Goal: Transaction & Acquisition: Obtain resource

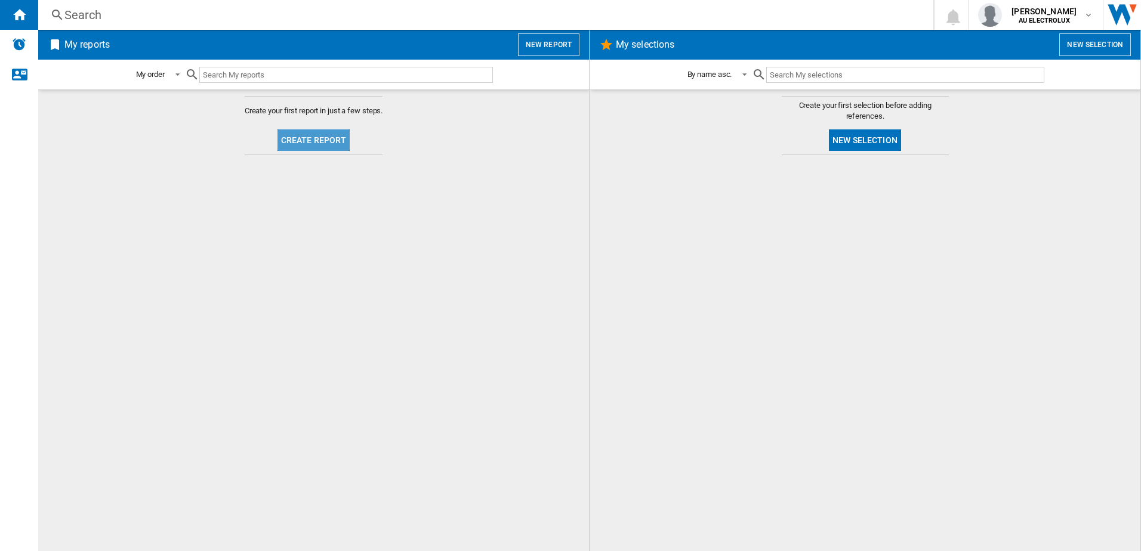
click at [315, 137] on button "Create report" at bounding box center [313, 139] width 73 height 21
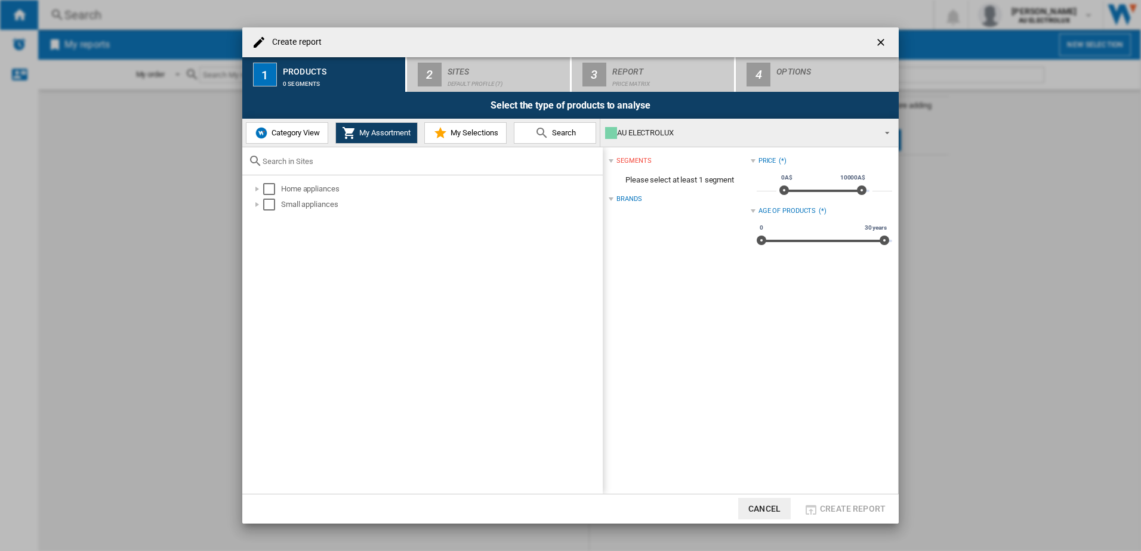
click at [267, 137] on img at bounding box center [261, 133] width 14 height 14
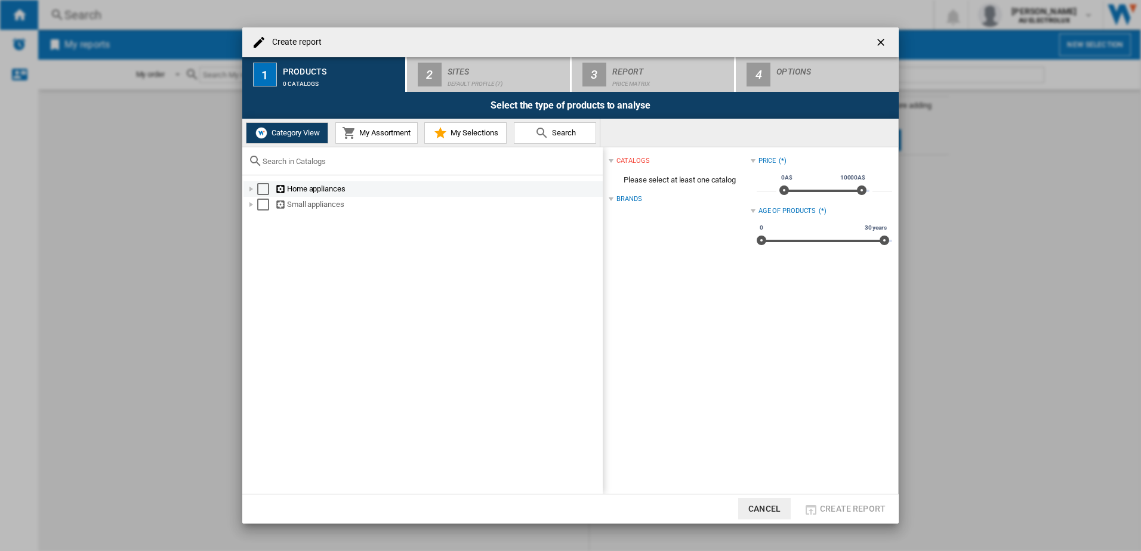
click at [259, 190] on div "Select" at bounding box center [263, 189] width 12 height 12
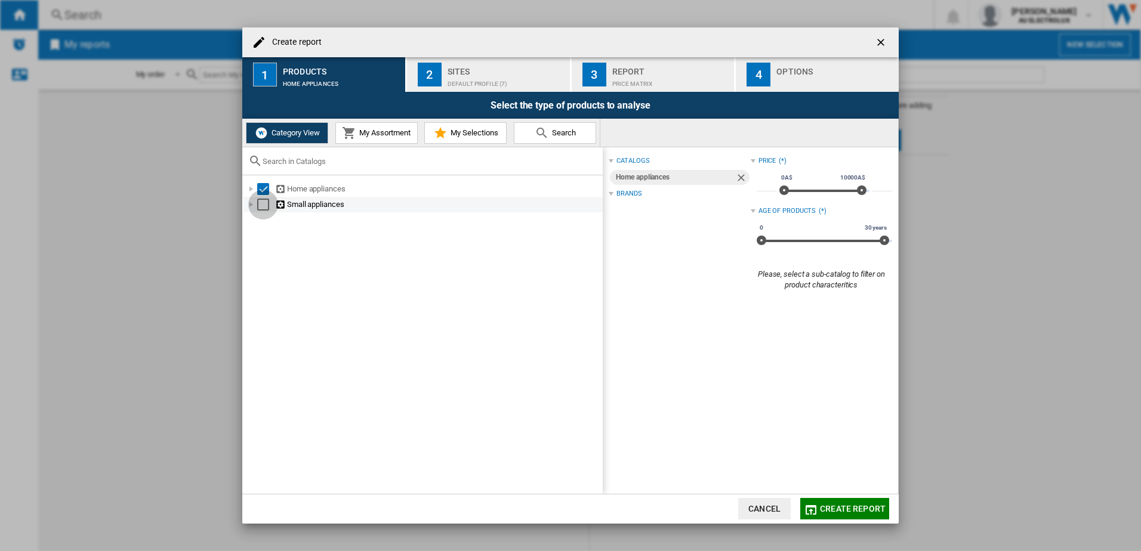
click at [259, 210] on div "Select" at bounding box center [263, 205] width 12 height 12
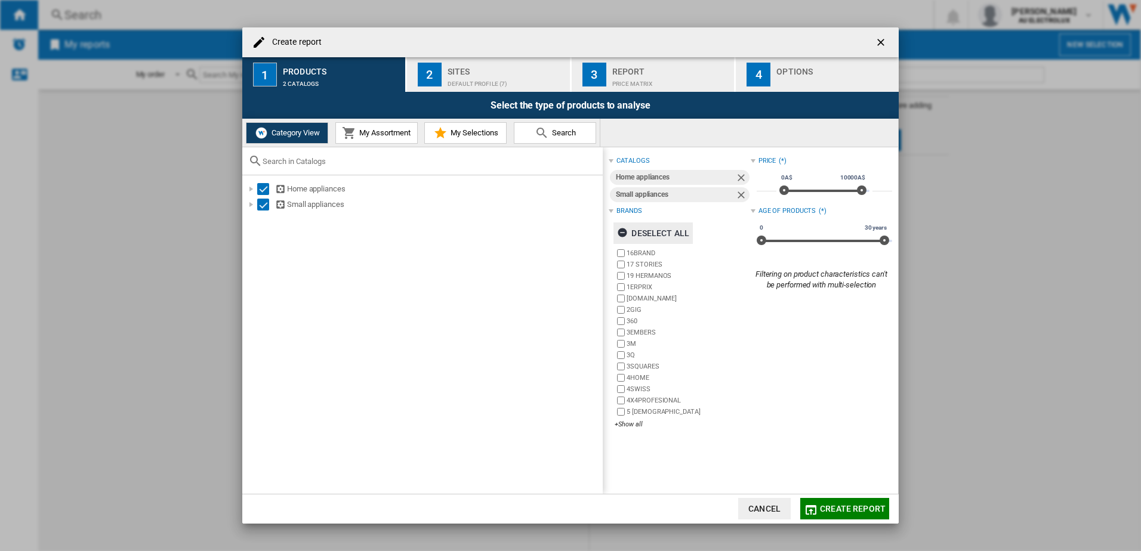
click at [623, 236] on ng-md-icon "button" at bounding box center [624, 234] width 14 height 14
click at [629, 427] on div "+Show all" at bounding box center [682, 424] width 135 height 9
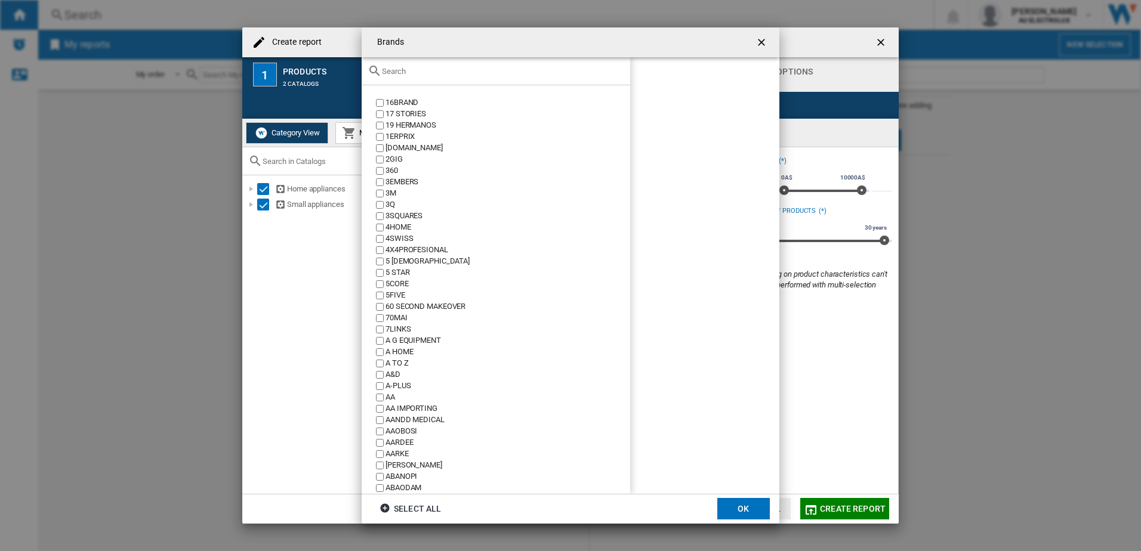
click at [417, 70] on input "text" at bounding box center [503, 71] width 242 height 9
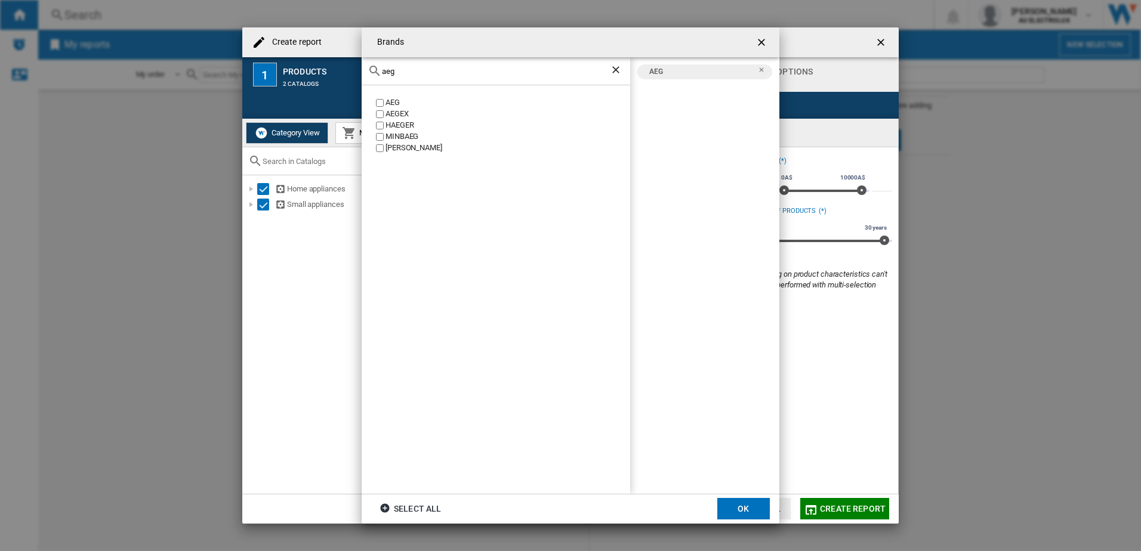
drag, startPoint x: 409, startPoint y: 75, endPoint x: 273, endPoint y: 60, distance: 137.4
click at [273, 60] on div "Brands aeg AEG AEGEX HAEGER MINBAEG TRAEGER AEG Select all OK" at bounding box center [570, 275] width 1141 height 551
drag, startPoint x: 419, startPoint y: 71, endPoint x: 266, endPoint y: 72, distance: 152.8
click at [266, 72] on div "Brands electrol ELECTROLINE ELECTROLUX AEG ELECTROLUX Select all OK" at bounding box center [570, 275] width 1141 height 551
drag, startPoint x: 427, startPoint y: 75, endPoint x: 207, endPoint y: 55, distance: 221.0
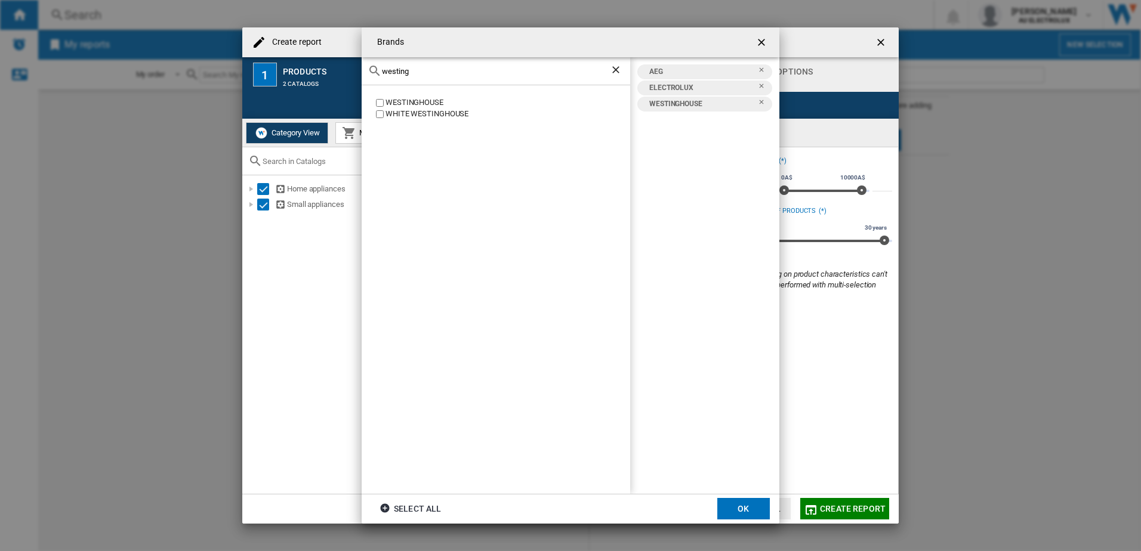
click at [207, 55] on div "Brands westing WESTINGHOUSE WHITE WESTINGHOUSE AEG ELECTROLUX WESTINGHOUSE Sele…" at bounding box center [570, 275] width 1141 height 551
drag, startPoint x: 364, startPoint y: 73, endPoint x: 347, endPoint y: 72, distance: 17.3
click at [347, 72] on div "Brands vint AVINTAGE VINES VINTAGE VINTAGE VINTAGE CUISINE VINTEC VINTIQUEWISE …" at bounding box center [570, 275] width 1141 height 551
type input "beefe"
click at [741, 516] on button "OK" at bounding box center [743, 508] width 53 height 21
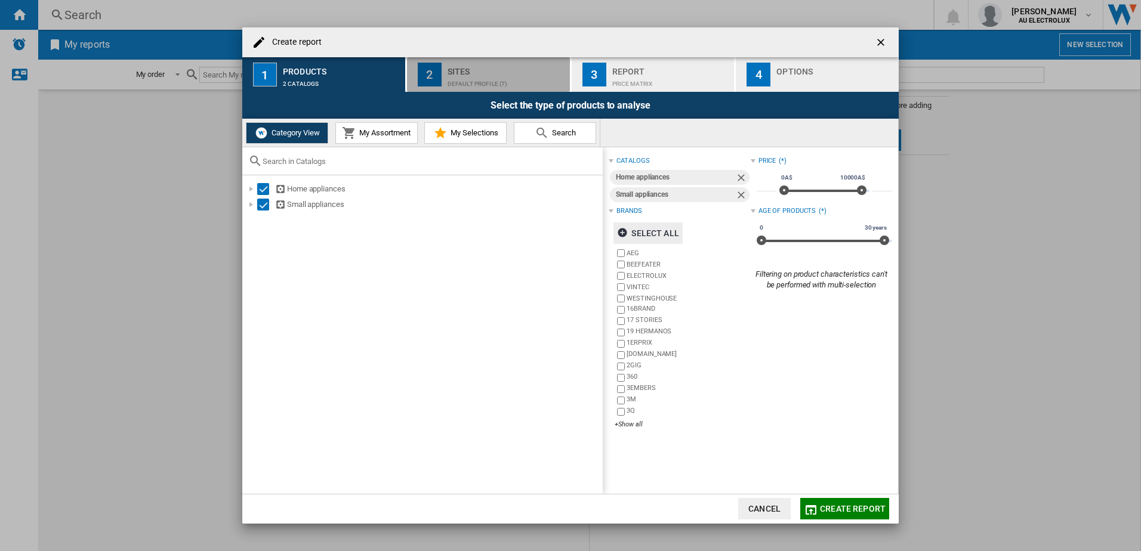
click at [464, 68] on div "Sites" at bounding box center [507, 68] width 118 height 13
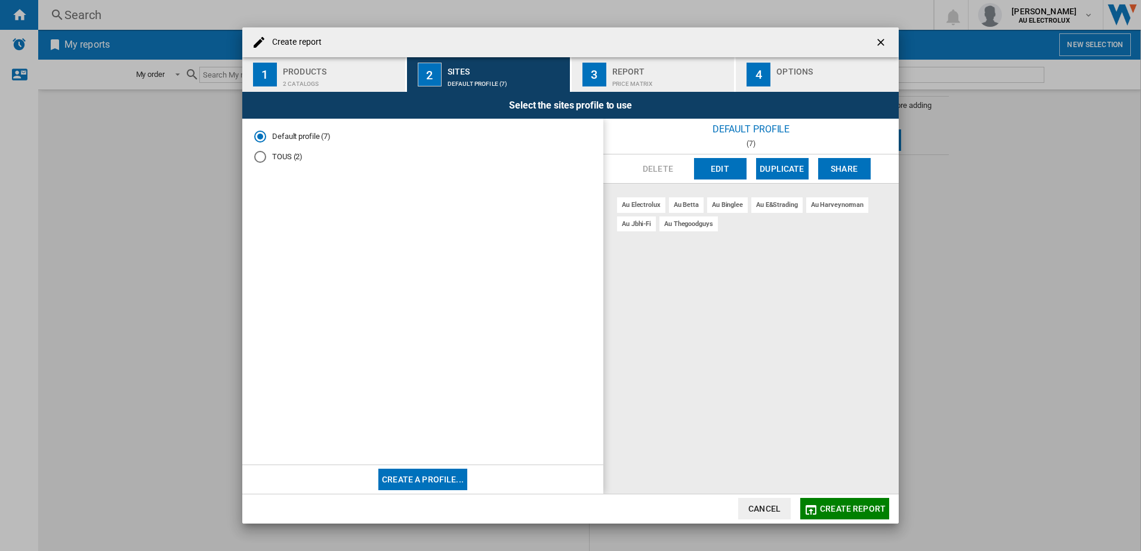
click at [724, 169] on button "Edit" at bounding box center [720, 168] width 53 height 21
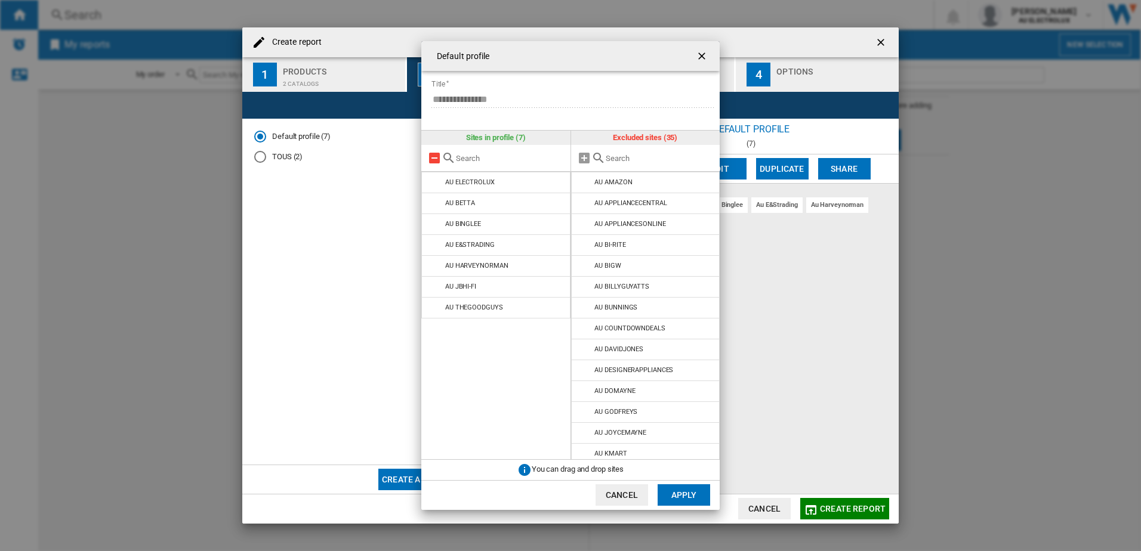
click at [433, 156] on md-icon at bounding box center [434, 158] width 14 height 14
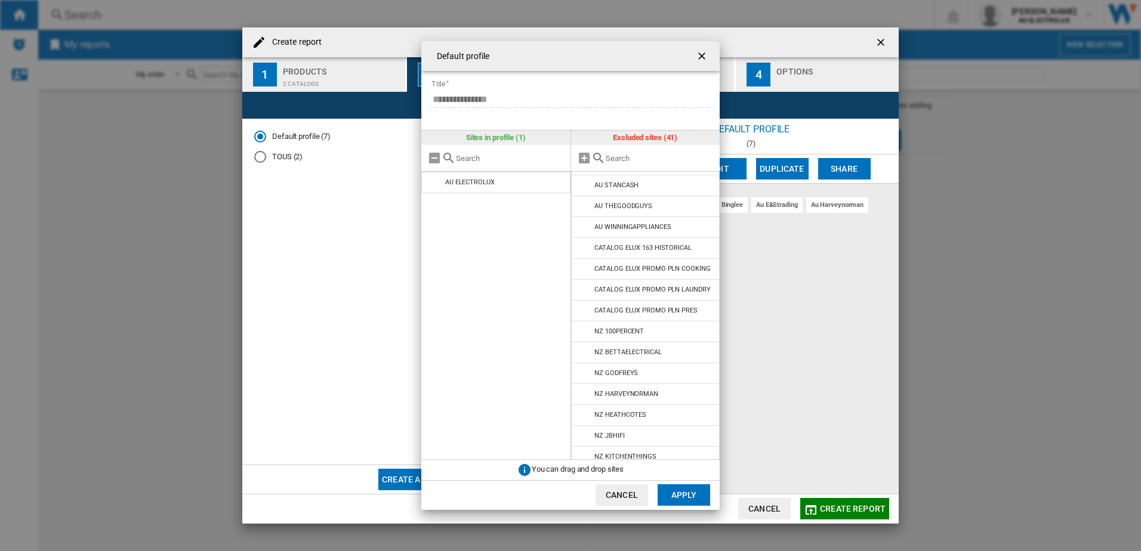
scroll to position [596, 0]
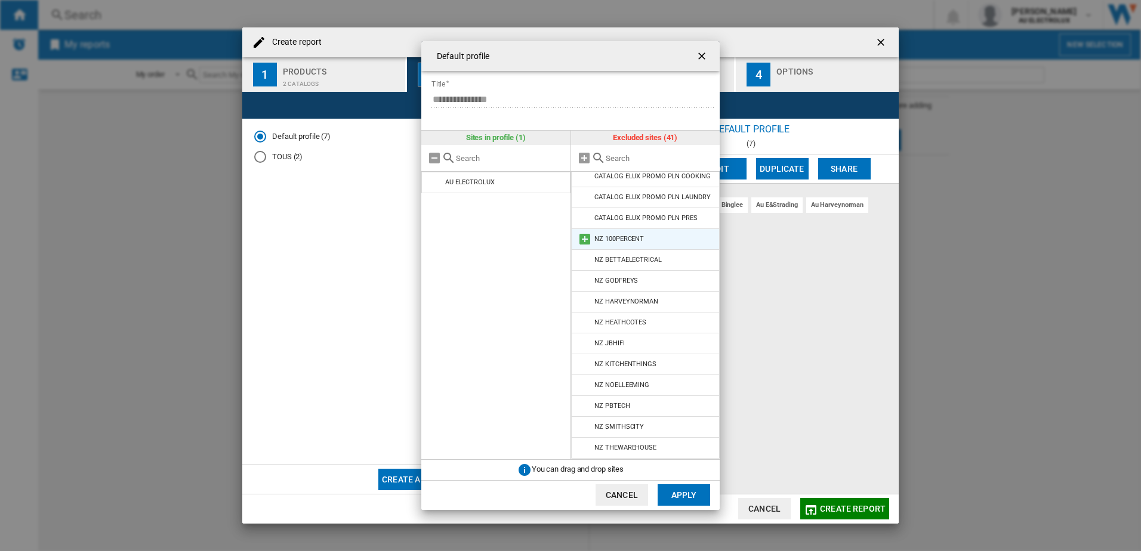
click at [584, 239] on md-icon at bounding box center [585, 239] width 14 height 14
click at [579, 303] on md-icon at bounding box center [585, 302] width 14 height 14
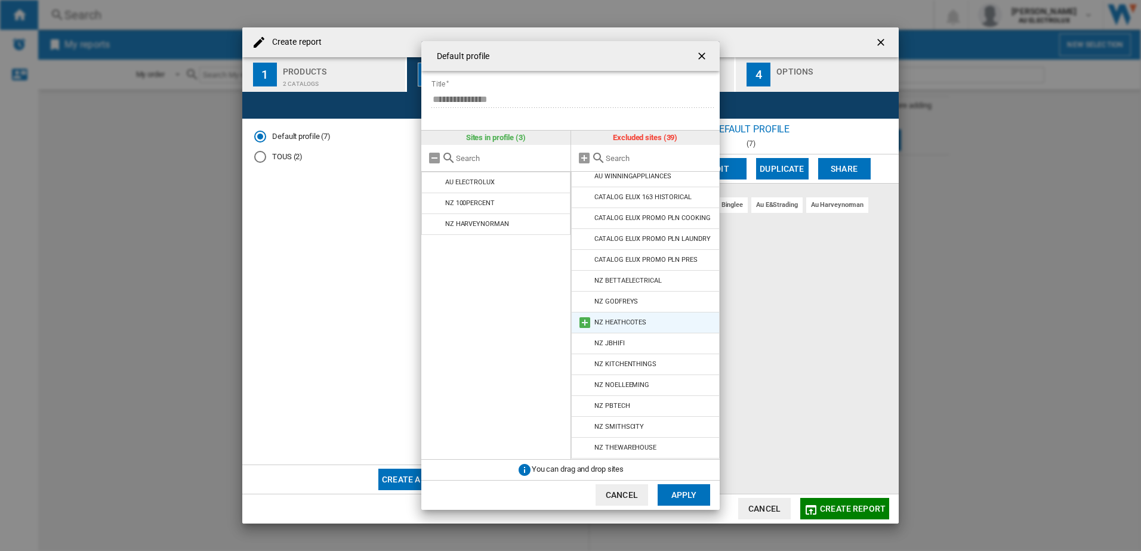
click at [583, 320] on md-icon at bounding box center [585, 323] width 14 height 14
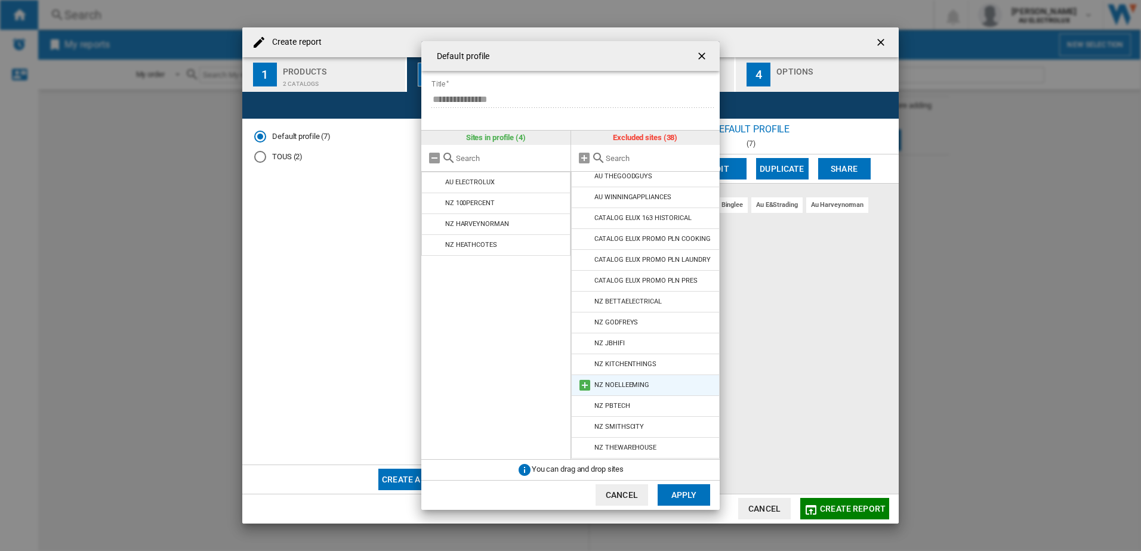
click at [585, 384] on md-icon at bounding box center [585, 385] width 14 height 14
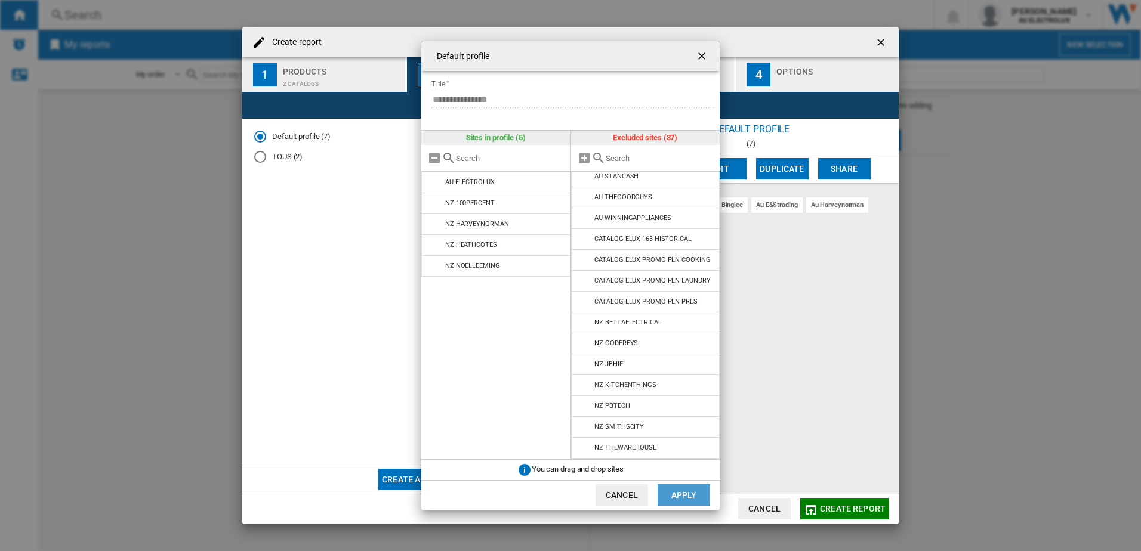
click at [673, 497] on button "Apply" at bounding box center [684, 495] width 53 height 21
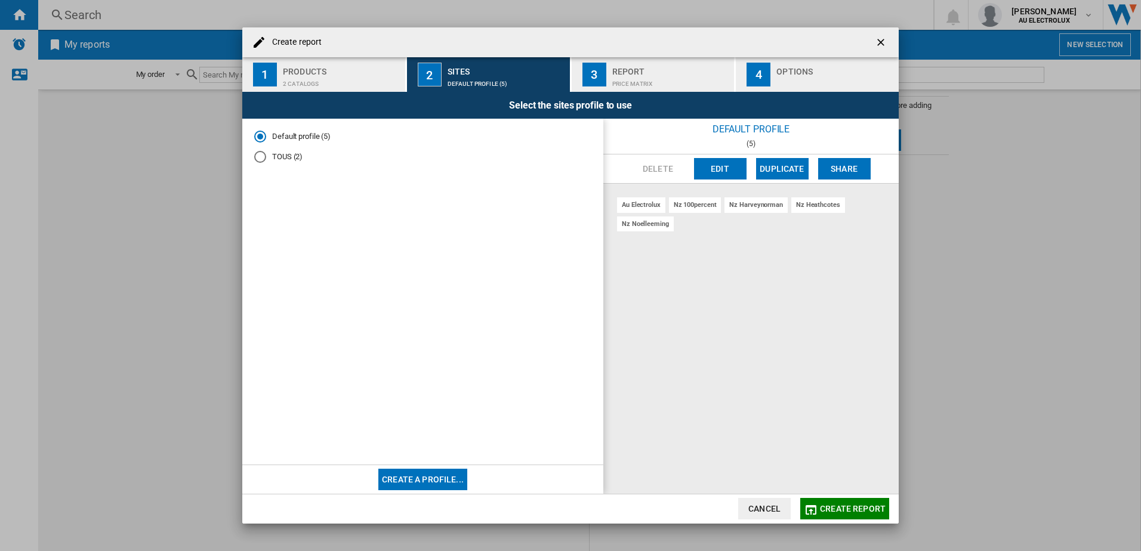
click at [647, 76] on div "Price Matrix" at bounding box center [671, 81] width 118 height 13
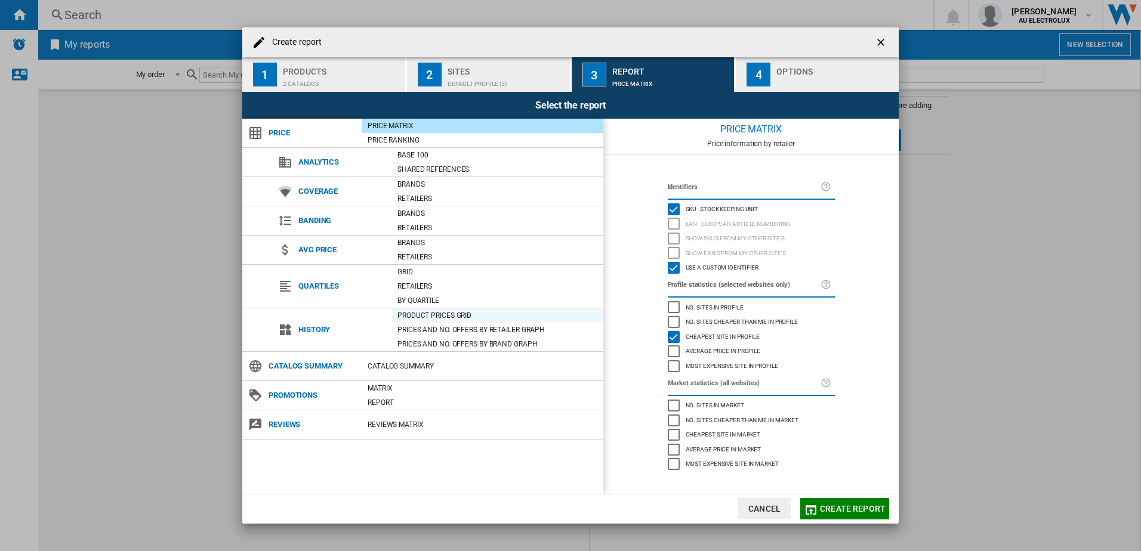
click at [416, 310] on div "Product prices grid" at bounding box center [497, 316] width 212 height 12
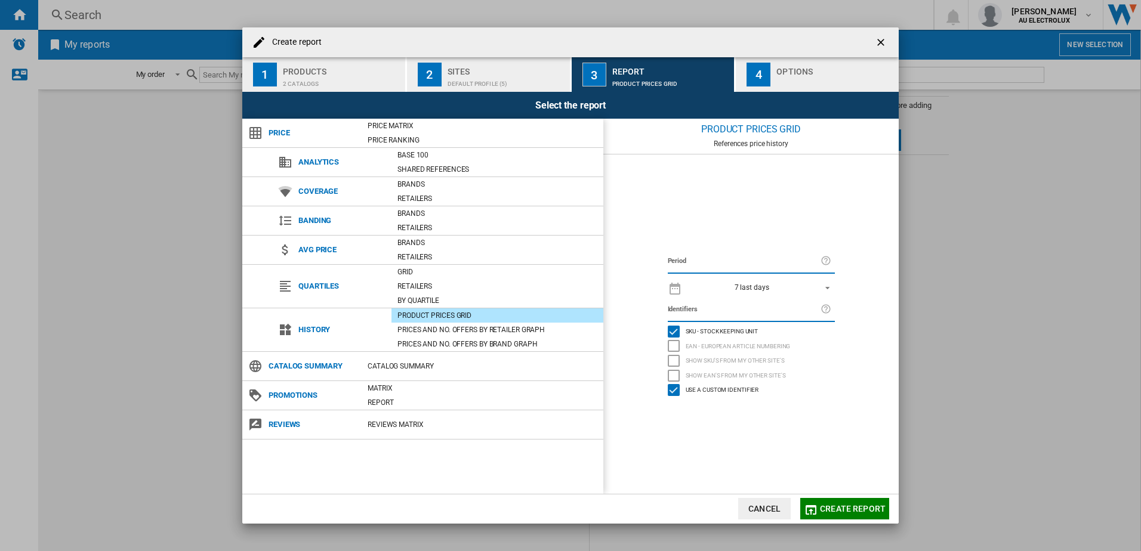
click at [738, 266] on label "Period" at bounding box center [744, 261] width 153 height 13
click at [683, 257] on label "Period" at bounding box center [744, 261] width 153 height 13
click at [832, 509] on span "Create report" at bounding box center [853, 509] width 66 height 10
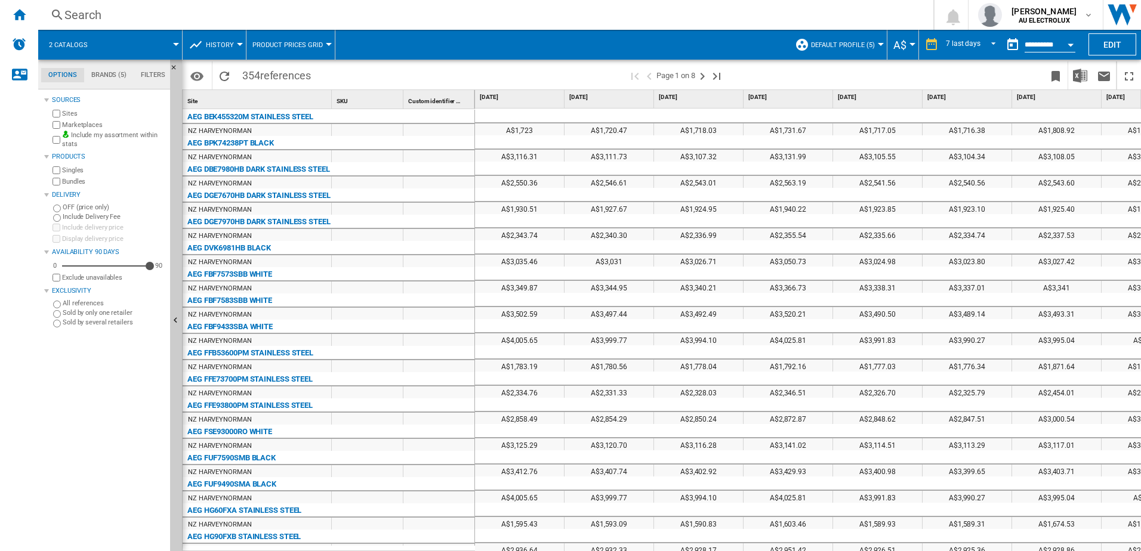
click at [906, 45] on button "A$" at bounding box center [902, 45] width 19 height 30
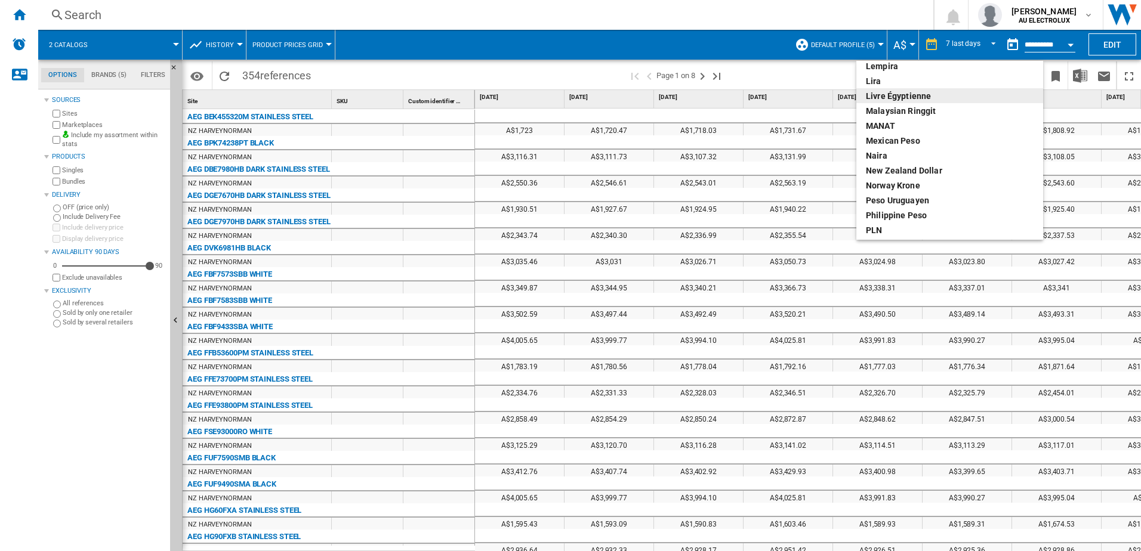
scroll to position [358, 0]
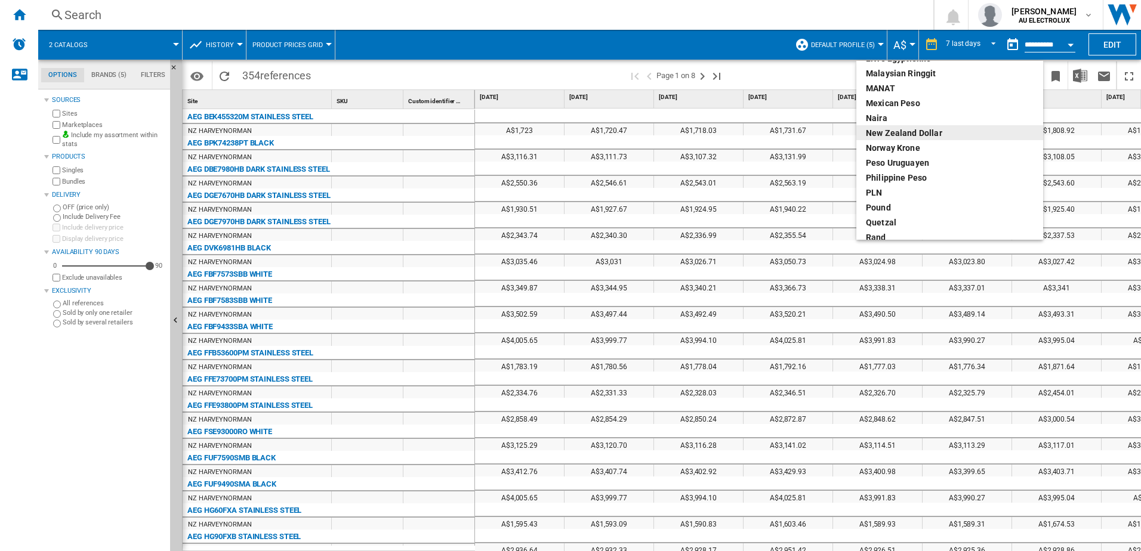
click at [887, 131] on div "New Zealand dollar" at bounding box center [950, 133] width 168 height 12
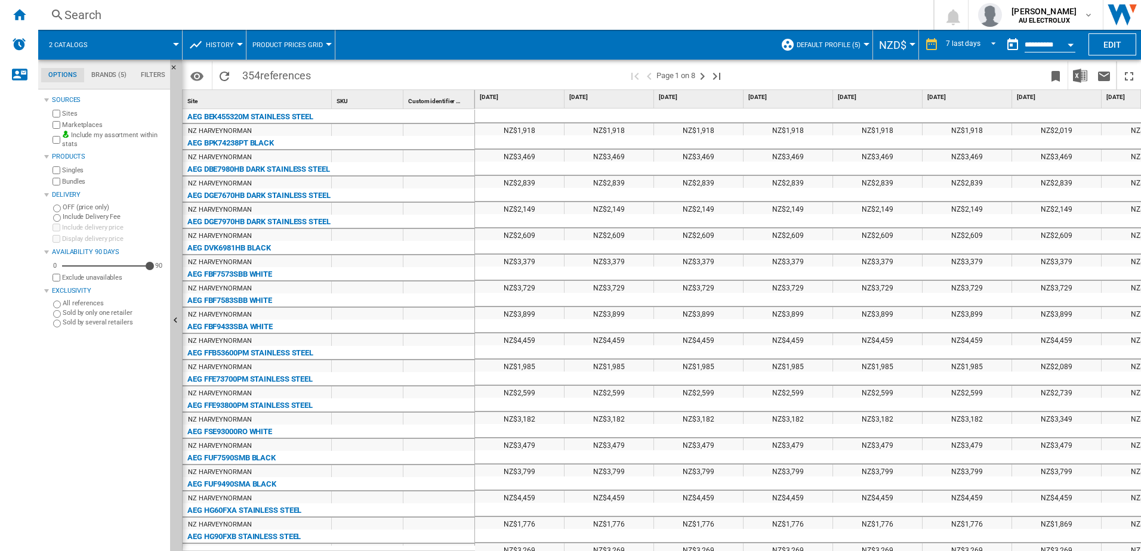
click at [1034, 43] on input "**********" at bounding box center [1050, 46] width 51 height 11
click at [1071, 47] on button "Open calendar" at bounding box center [1070, 42] width 21 height 21
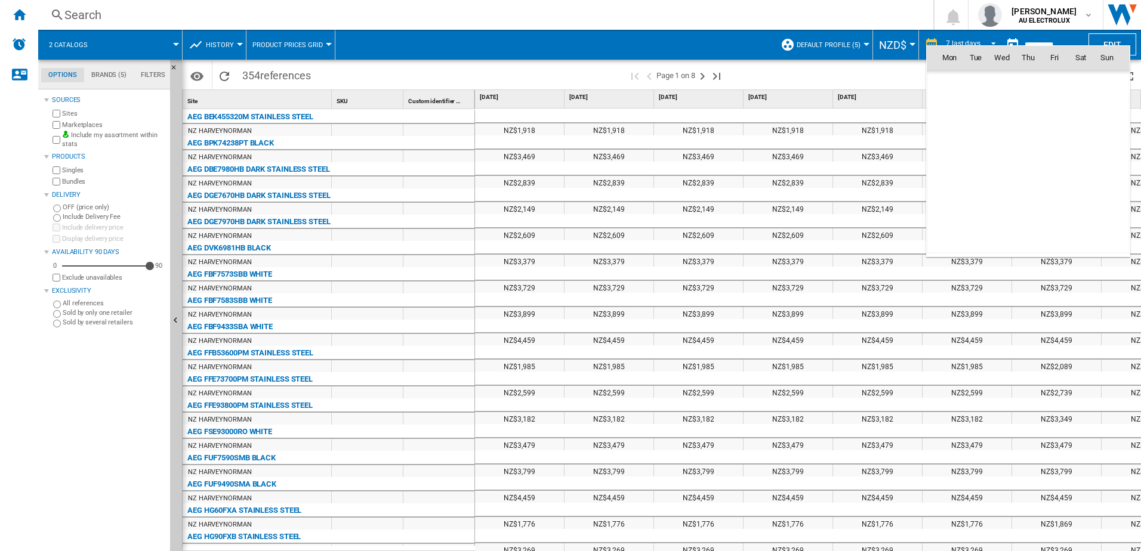
scroll to position [5693, 0]
click at [954, 161] on span "15" at bounding box center [950, 162] width 24 height 24
type input "**********"
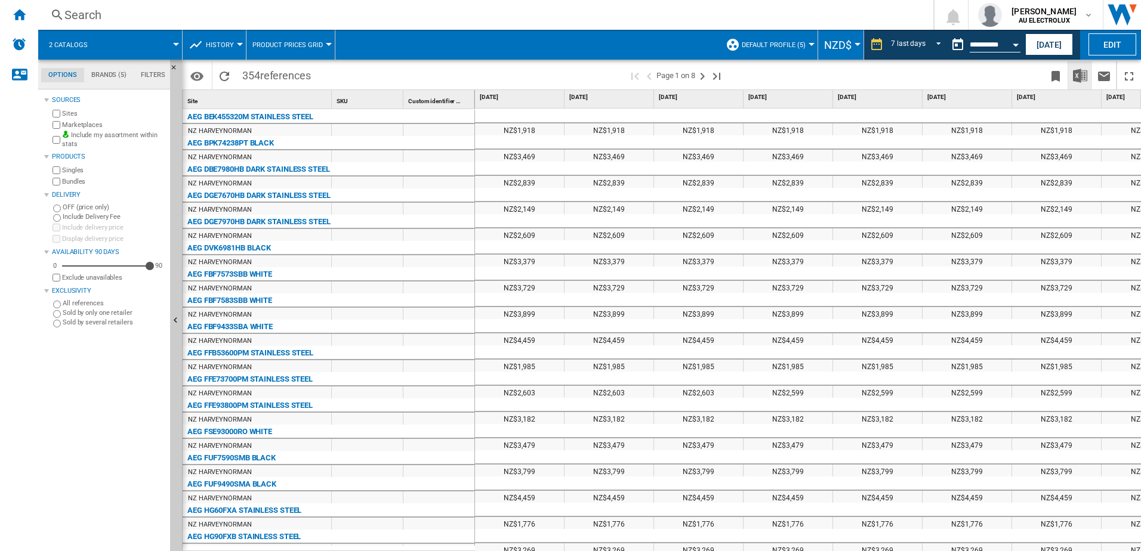
click at [1077, 76] on img "Download in Excel" at bounding box center [1080, 76] width 14 height 14
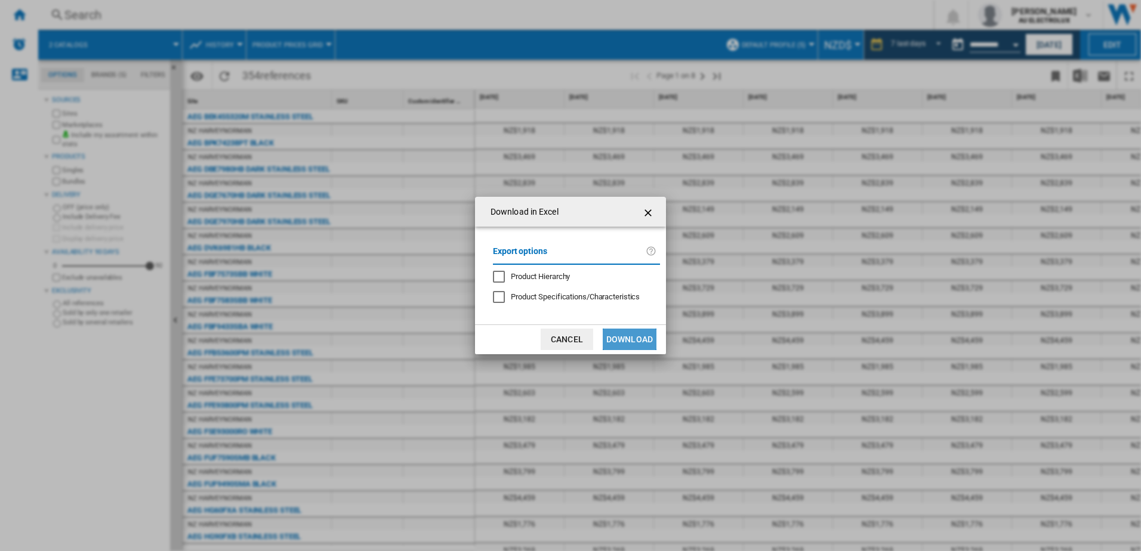
click at [625, 340] on button "Download" at bounding box center [630, 339] width 54 height 21
